Goal: Task Accomplishment & Management: Manage account settings

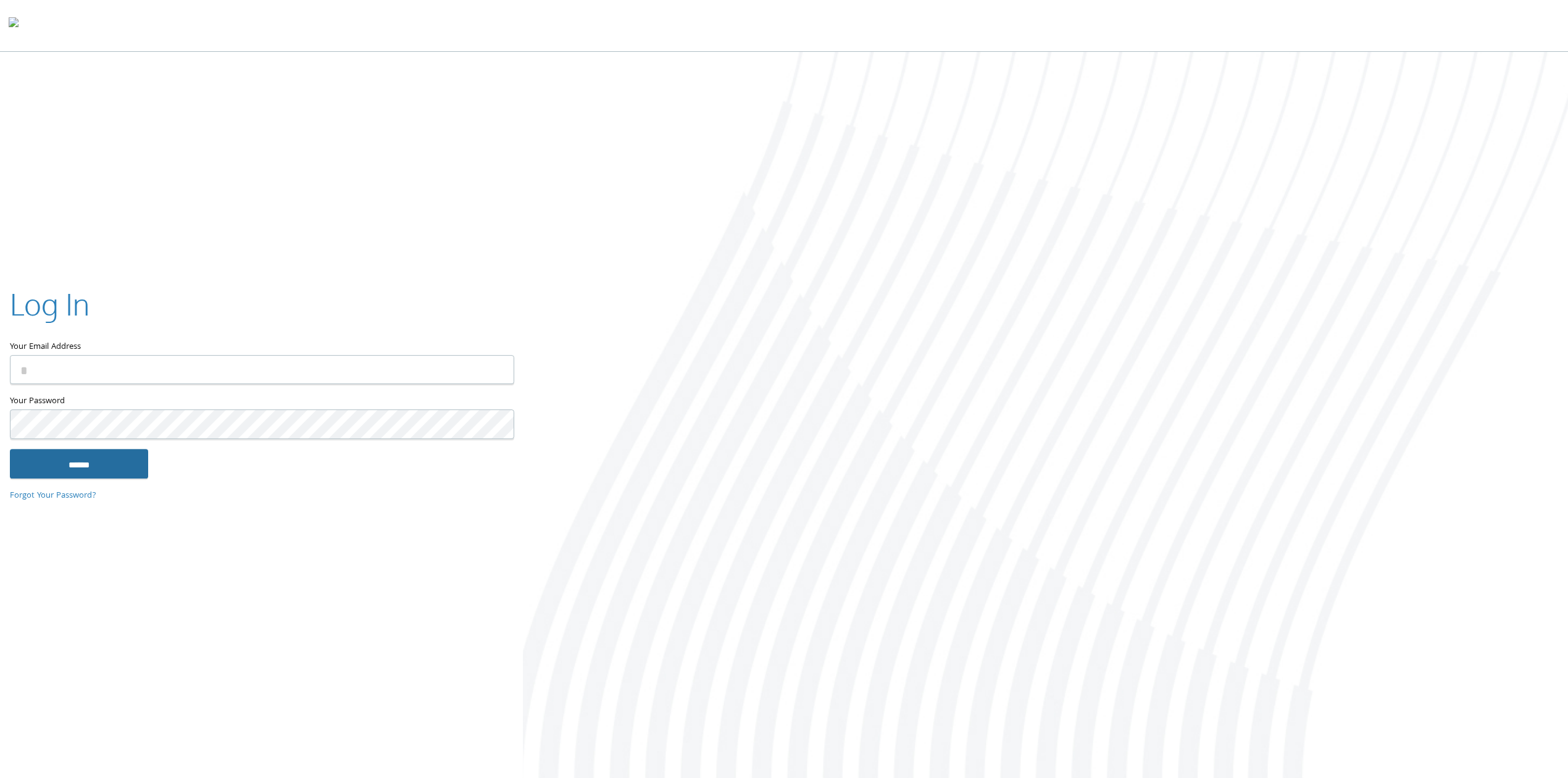
type input "**********"
click at [97, 463] on input "******" at bounding box center [79, 464] width 138 height 30
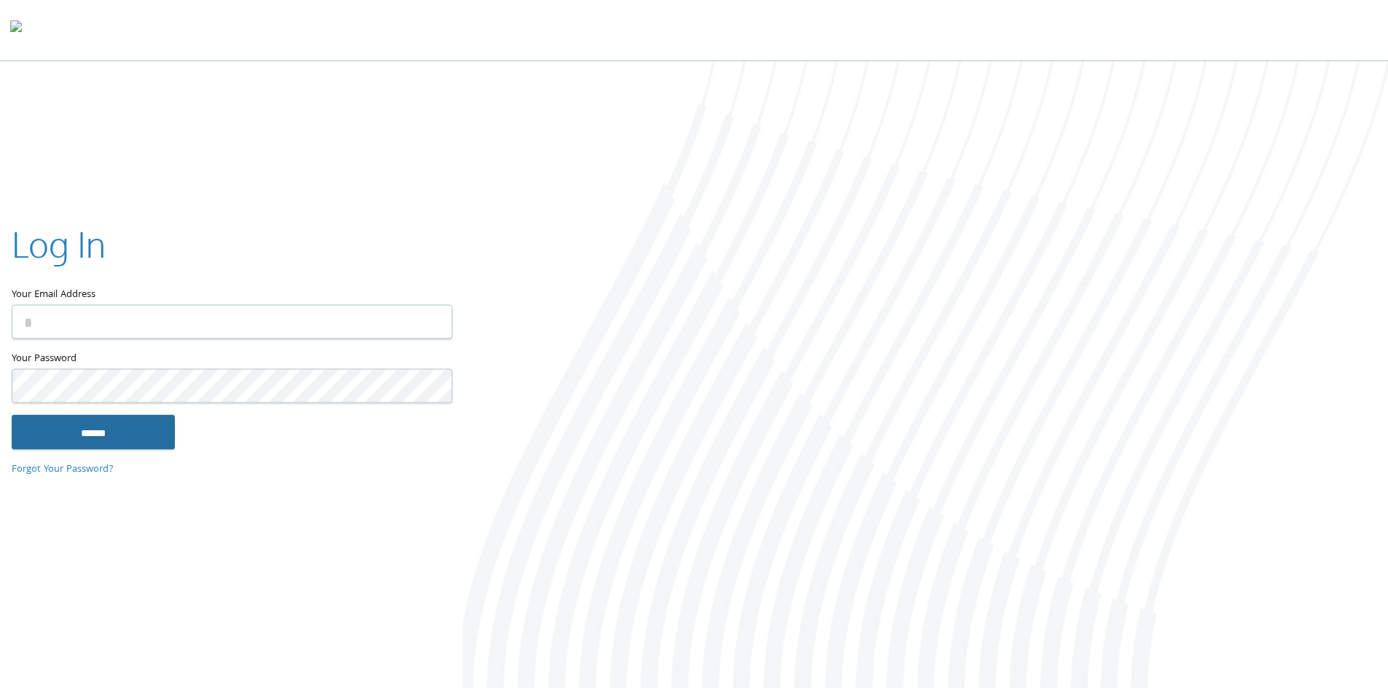
type input "**********"
click at [137, 424] on input "******" at bounding box center [93, 432] width 163 height 35
